Goal: Find specific page/section

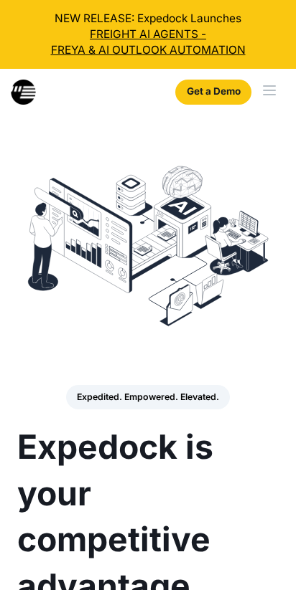
select select
